Goal: Transaction & Acquisition: Purchase product/service

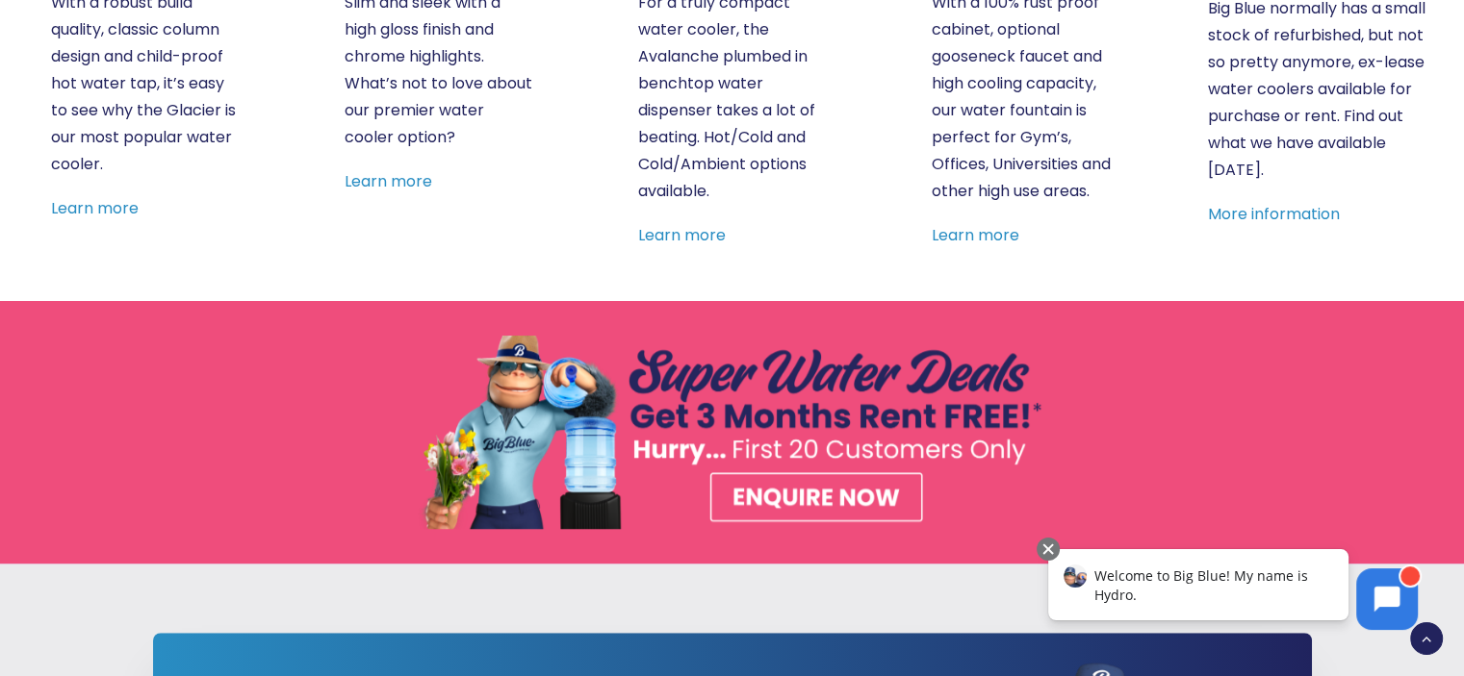
scroll to position [577, 0]
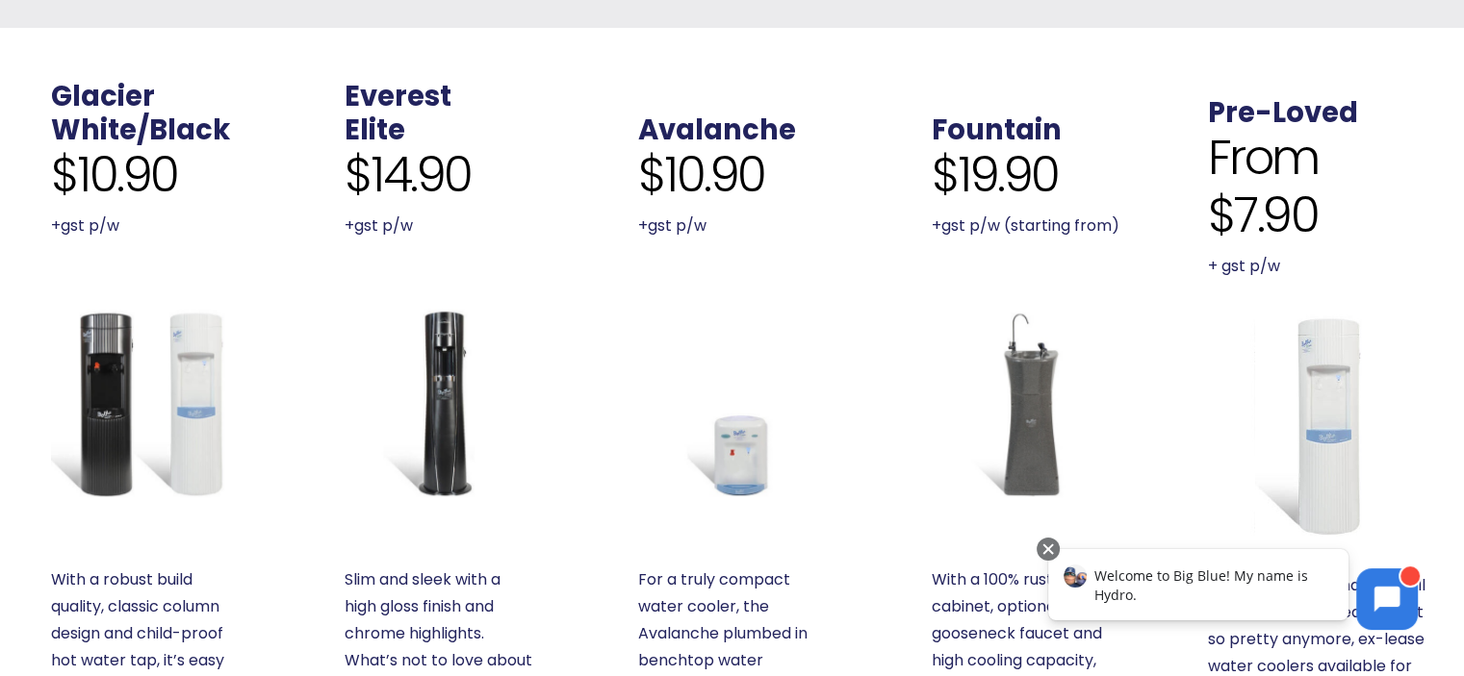
click at [1268, 215] on span "From $7.90" at bounding box center [1319, 186] width 223 height 115
click at [1343, 450] on img at bounding box center [1319, 426] width 223 height 223
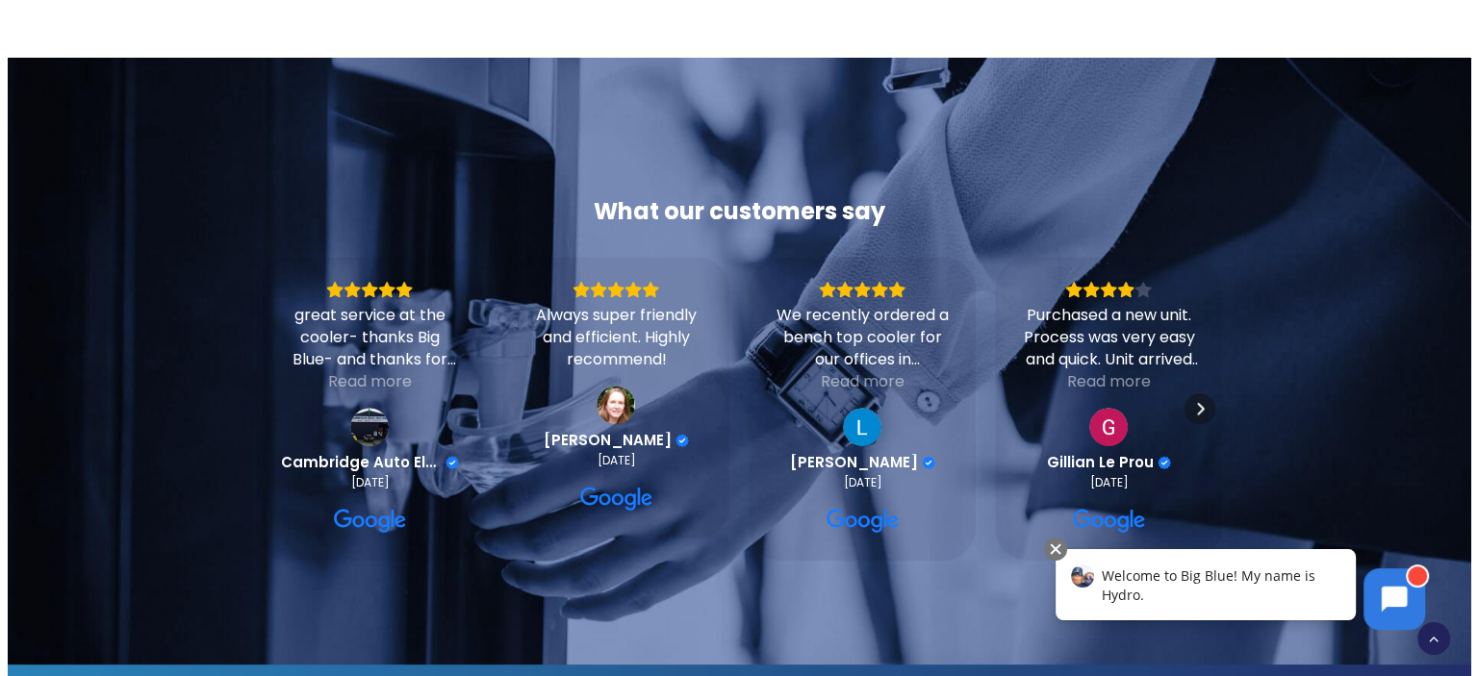
scroll to position [866, 0]
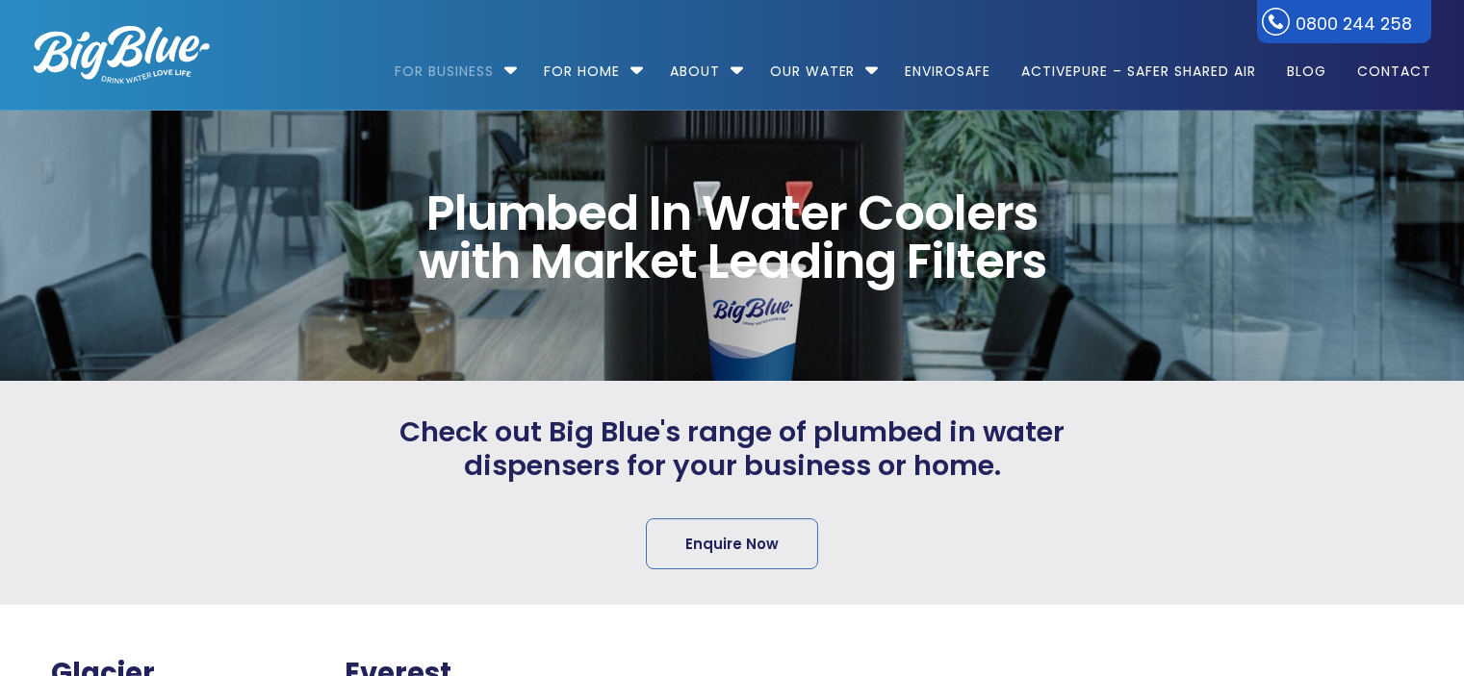
scroll to position [577, 0]
